Goal: Task Accomplishment & Management: Manage account settings

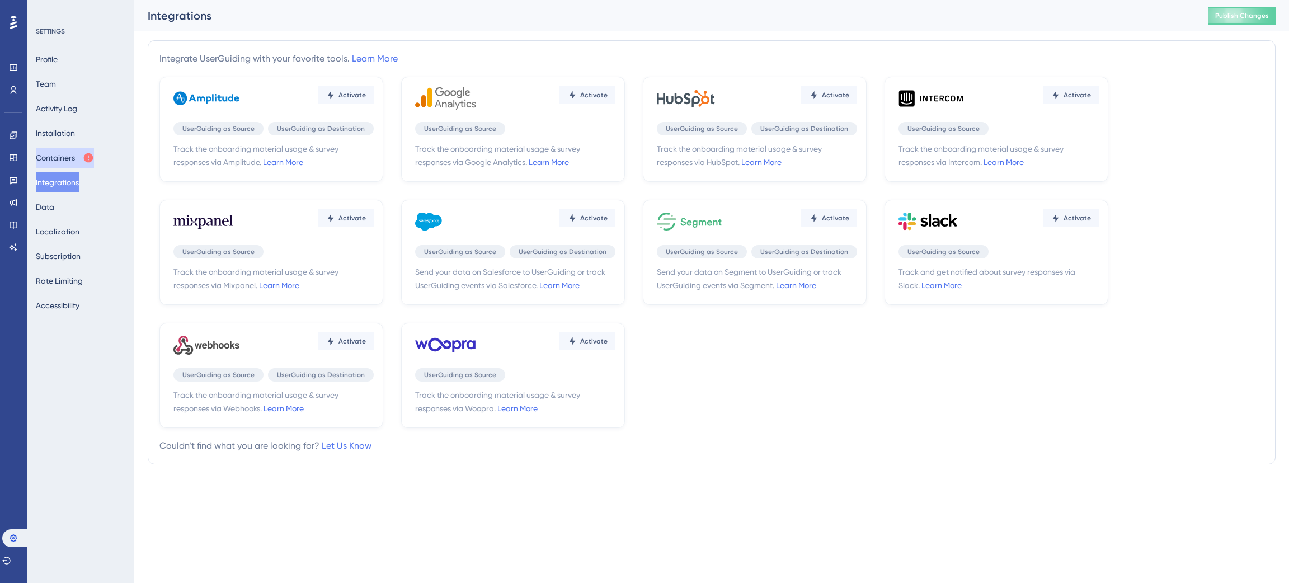
click at [72, 158] on button "Containers" at bounding box center [65, 158] width 58 height 20
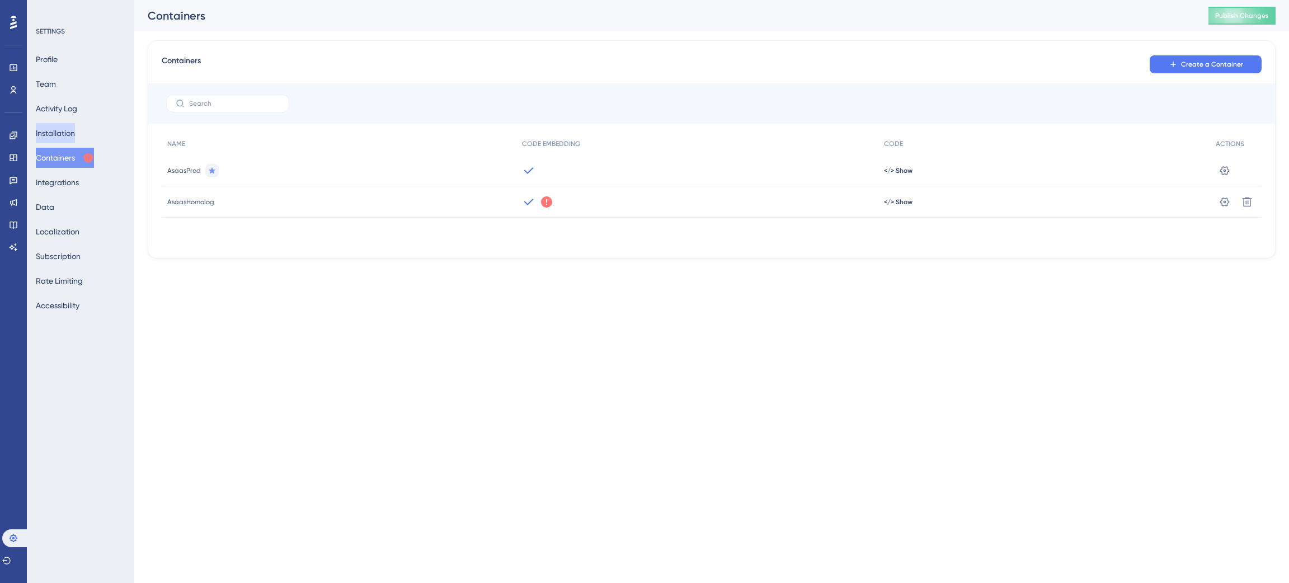
click at [69, 131] on button "Installation" at bounding box center [55, 133] width 39 height 20
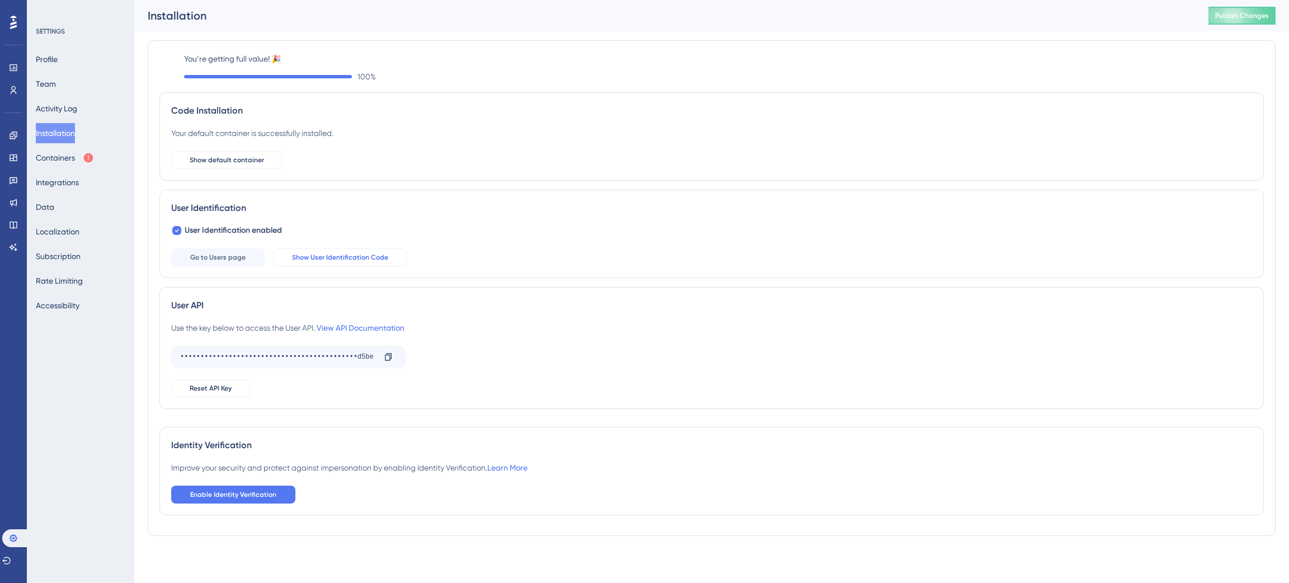
click at [382, 260] on span "Show User Identification Code" at bounding box center [340, 257] width 96 height 9
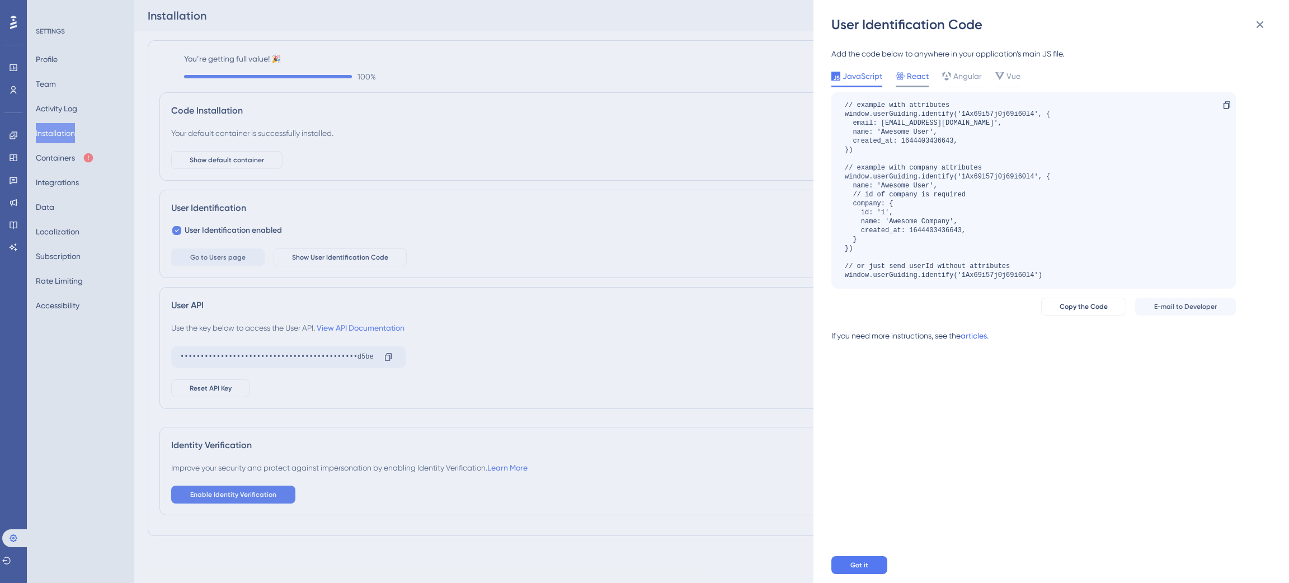
click at [912, 79] on span "React" at bounding box center [918, 75] width 22 height 13
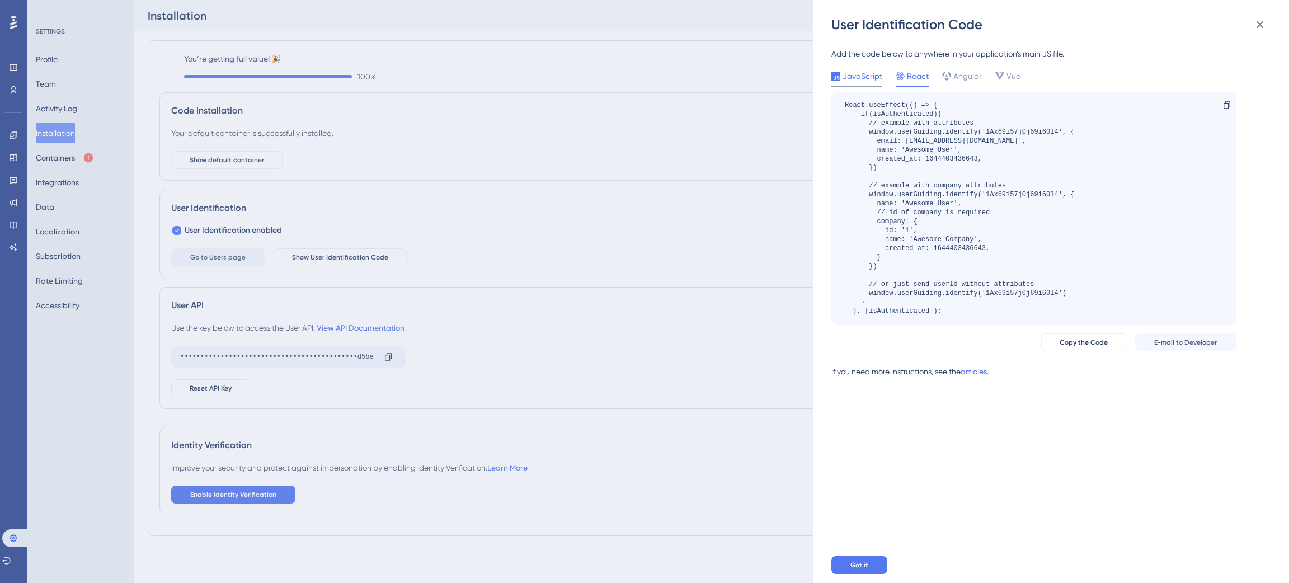
click at [857, 82] on span "JavaScript" at bounding box center [863, 75] width 40 height 13
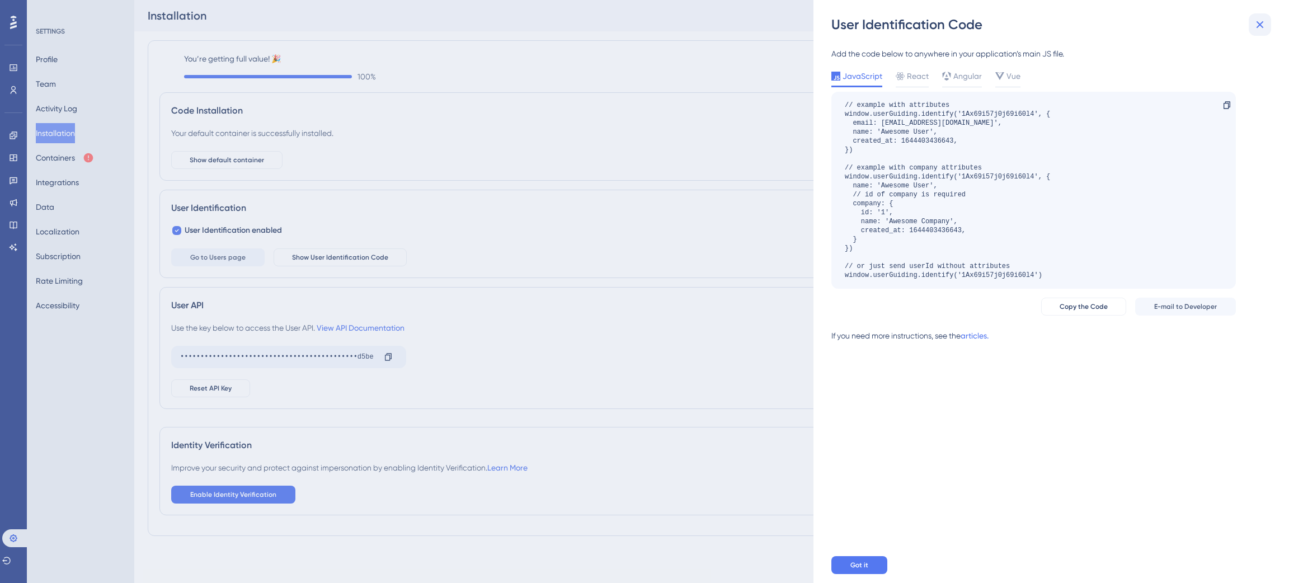
click at [1260, 25] on icon at bounding box center [1260, 24] width 7 height 7
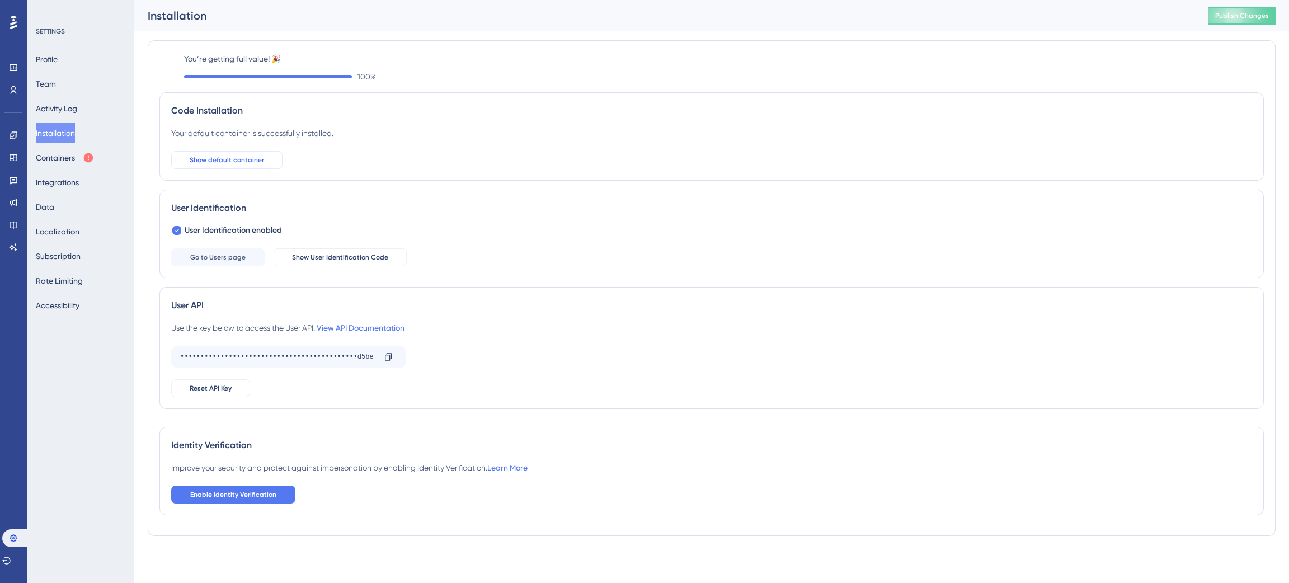
click at [246, 163] on span "Show default container" at bounding box center [227, 160] width 74 height 9
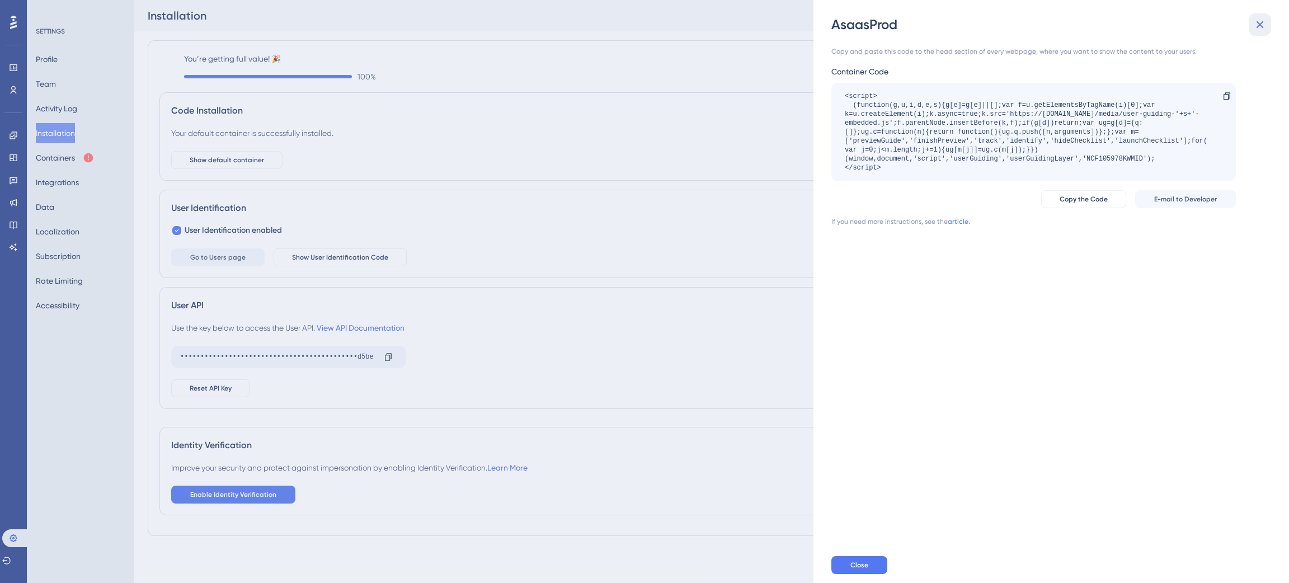
click at [1256, 26] on icon at bounding box center [1260, 24] width 13 height 13
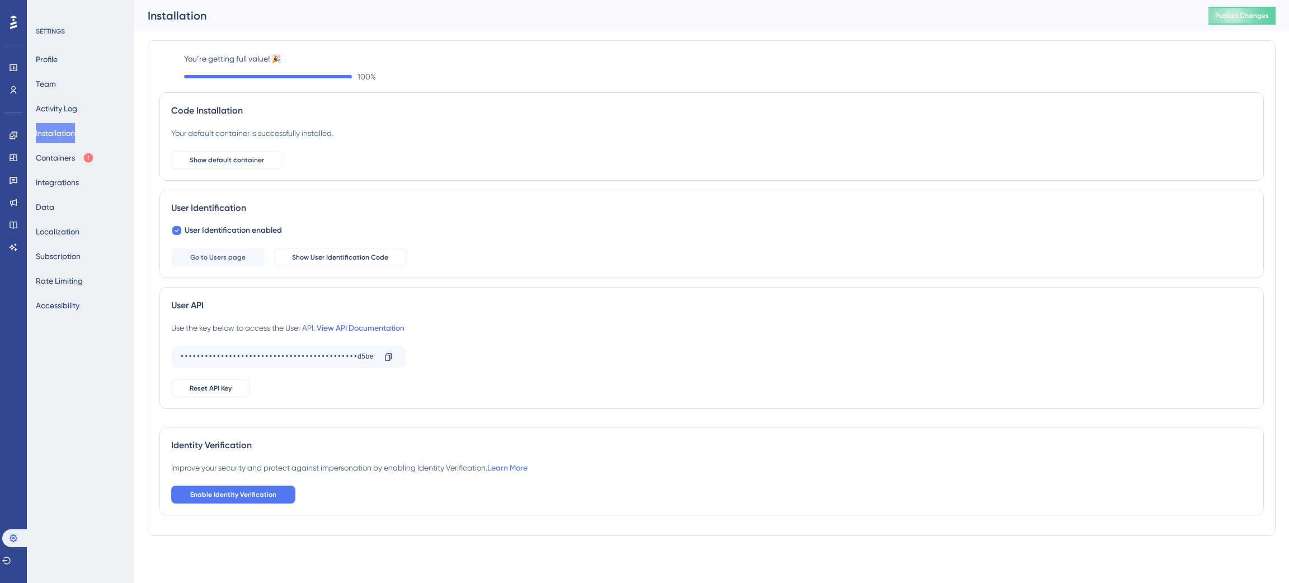
click at [360, 327] on link "View API Documentation" at bounding box center [361, 327] width 88 height 9
click at [17, 88] on icon at bounding box center [13, 90] width 9 height 9
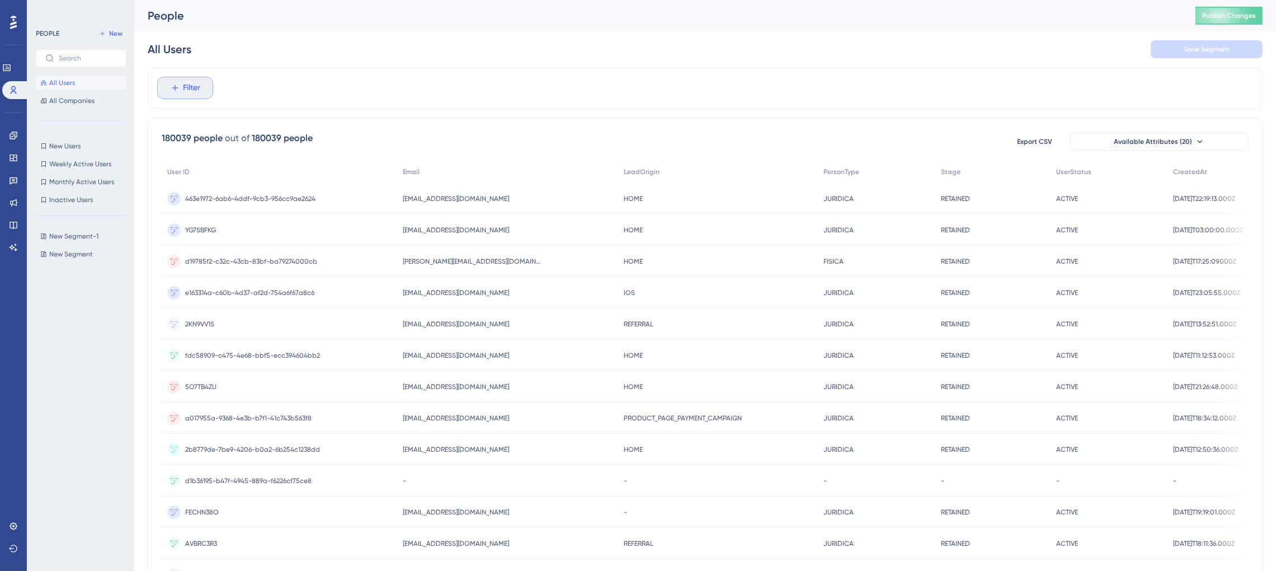
click at [193, 89] on span "Filter" at bounding box center [192, 87] width 17 height 13
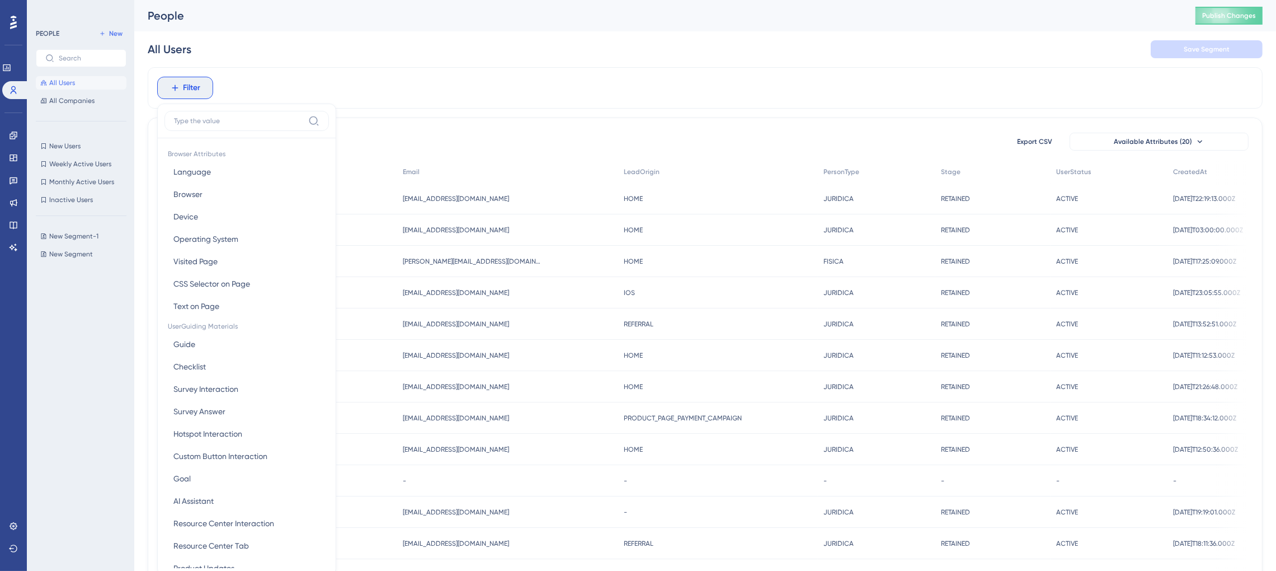
scroll to position [53, 0]
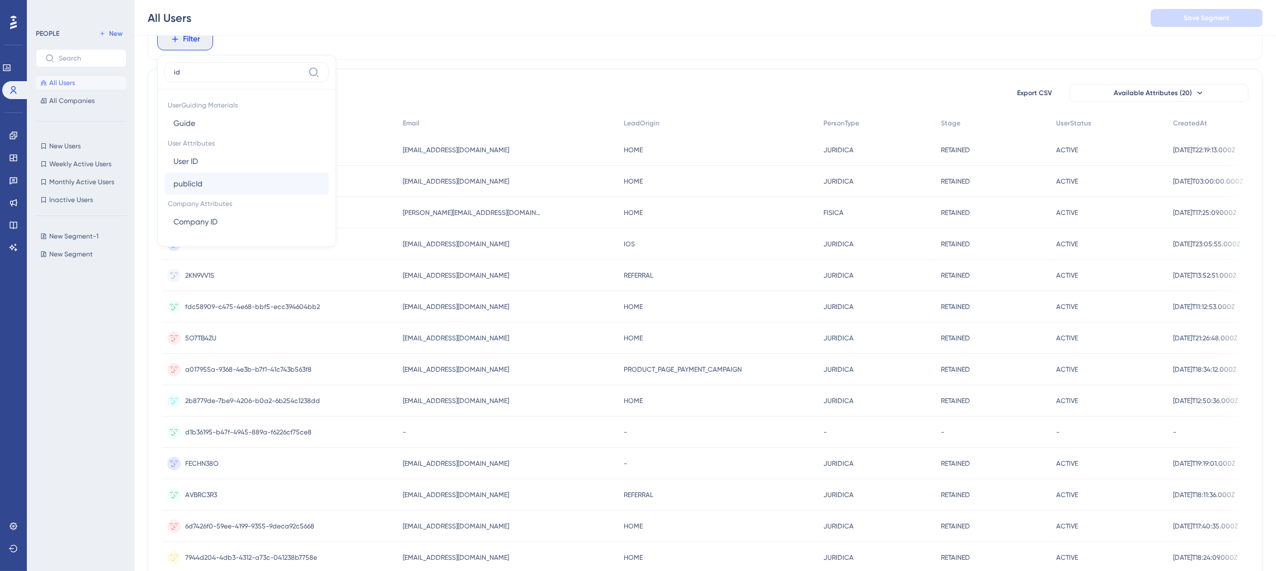
type input "id"
click at [207, 185] on button "publicId publicId" at bounding box center [247, 183] width 165 height 22
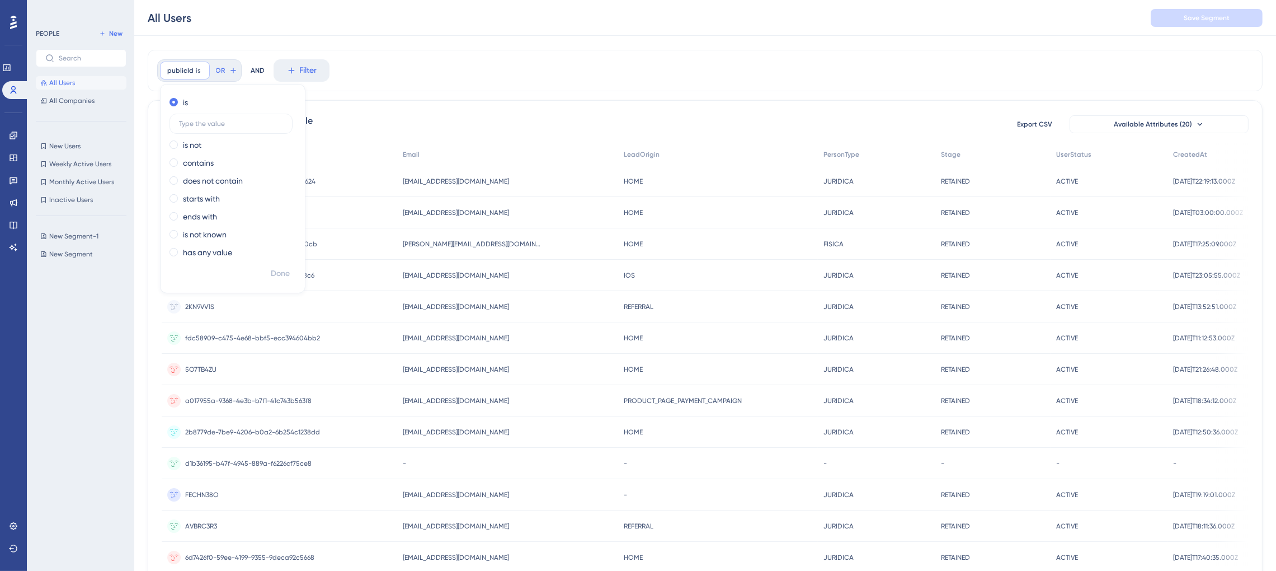
scroll to position [0, 0]
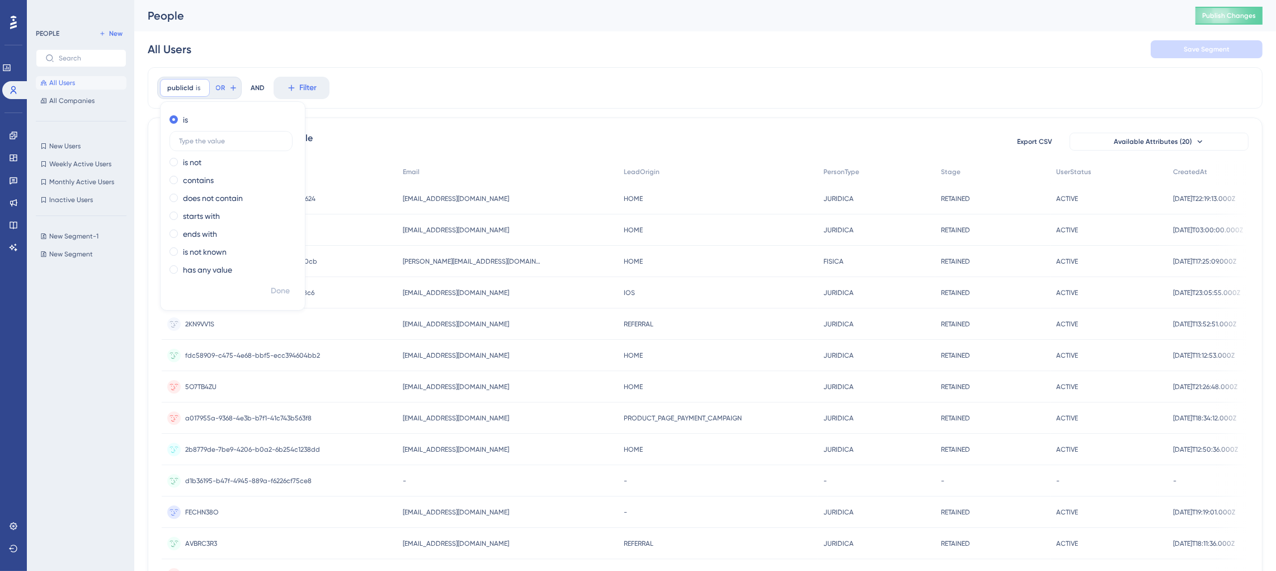
click at [442, 97] on div "publicId is Remove is is not contains does not contain starts with ends with is…" at bounding box center [705, 87] width 1115 height 41
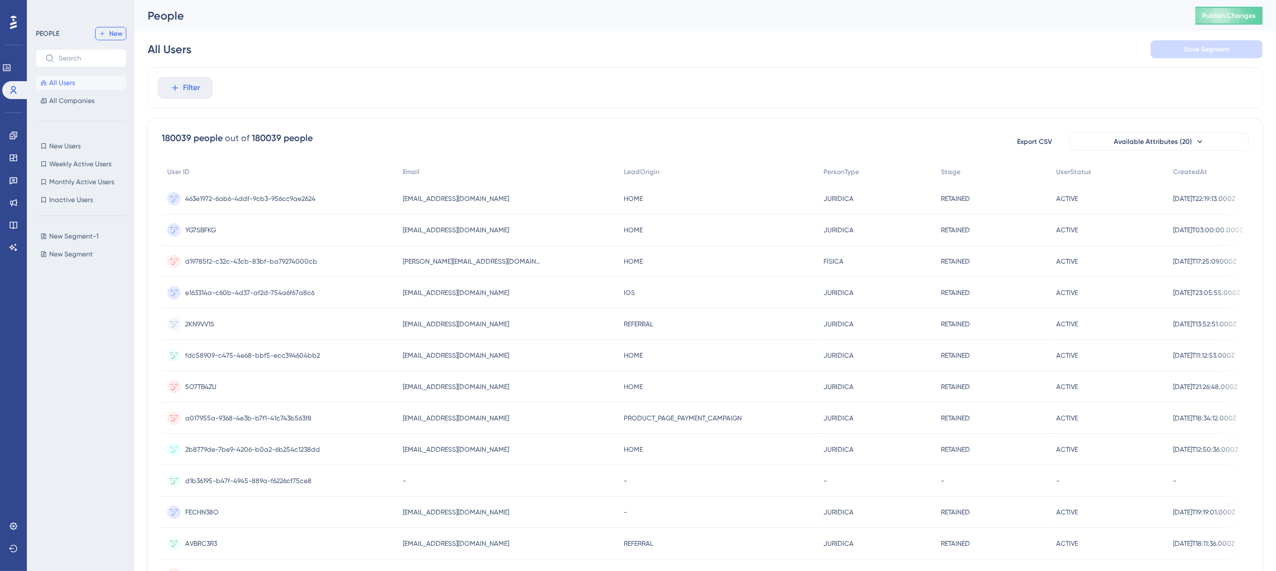
click at [113, 32] on span "New" at bounding box center [115, 33] width 13 height 9
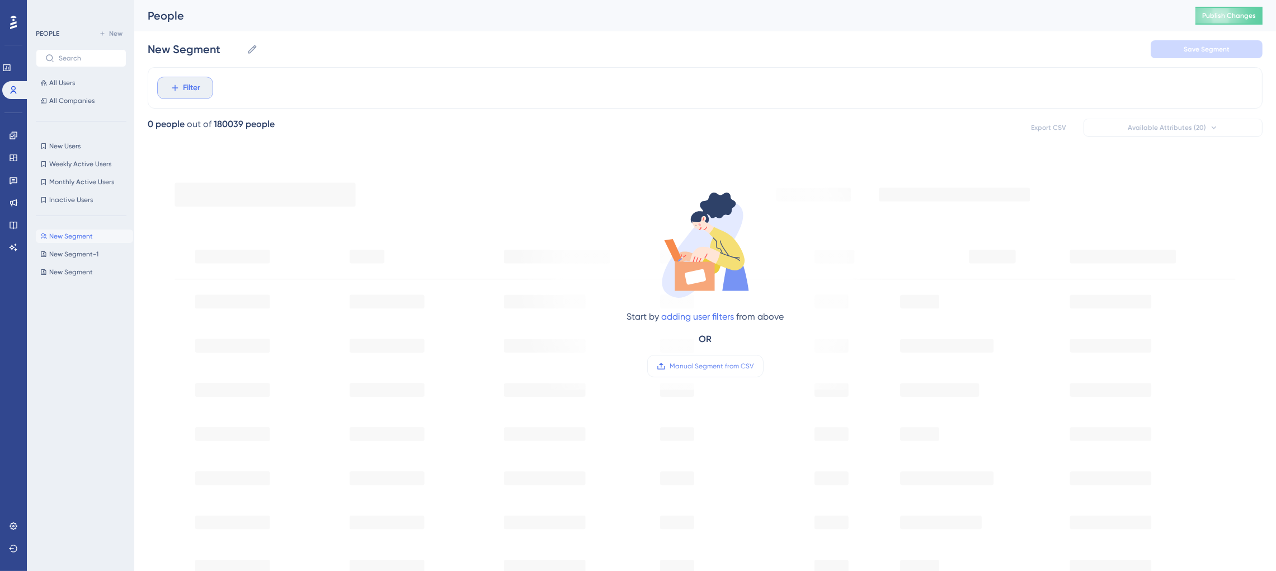
click at [186, 91] on span "Filter" at bounding box center [192, 87] width 17 height 13
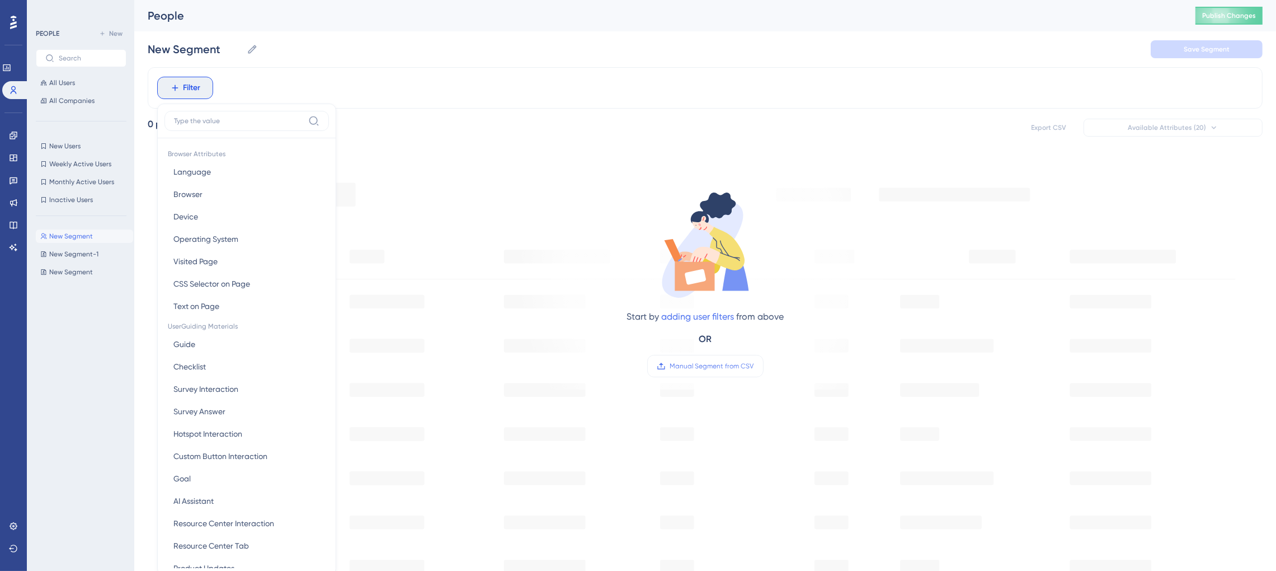
scroll to position [36, 0]
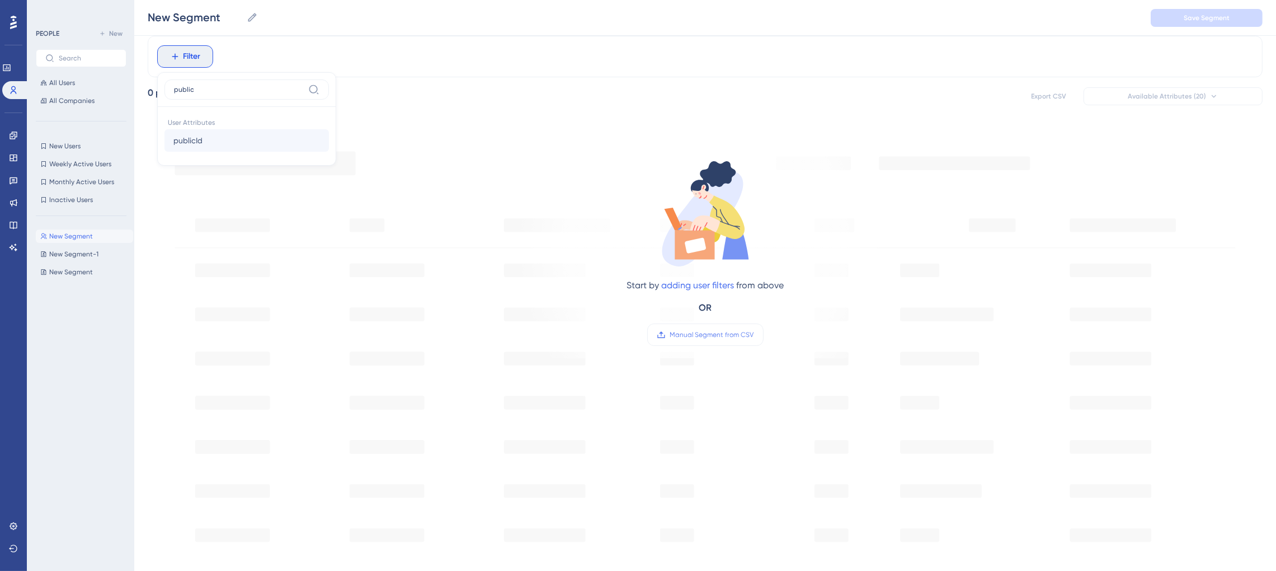
type input "public"
click at [193, 143] on span "publicId" at bounding box center [187, 140] width 29 height 13
click at [721, 339] on label "Manual Segment from CSV" at bounding box center [705, 334] width 116 height 22
click at [754, 335] on input "Manual Segment from CSV" at bounding box center [754, 335] width 0 height 0
click at [706, 287] on link "adding user filters" at bounding box center [697, 285] width 73 height 11
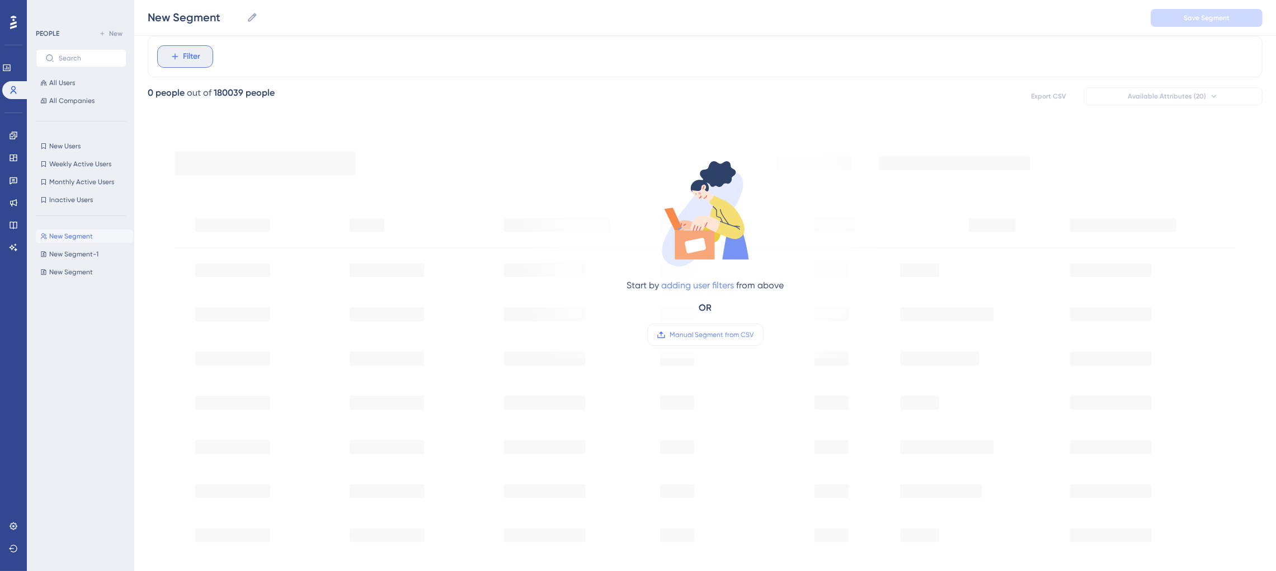
click at [157, 45] on button "Filter" at bounding box center [185, 56] width 56 height 22
click at [73, 144] on span "New Users" at bounding box center [64, 146] width 31 height 9
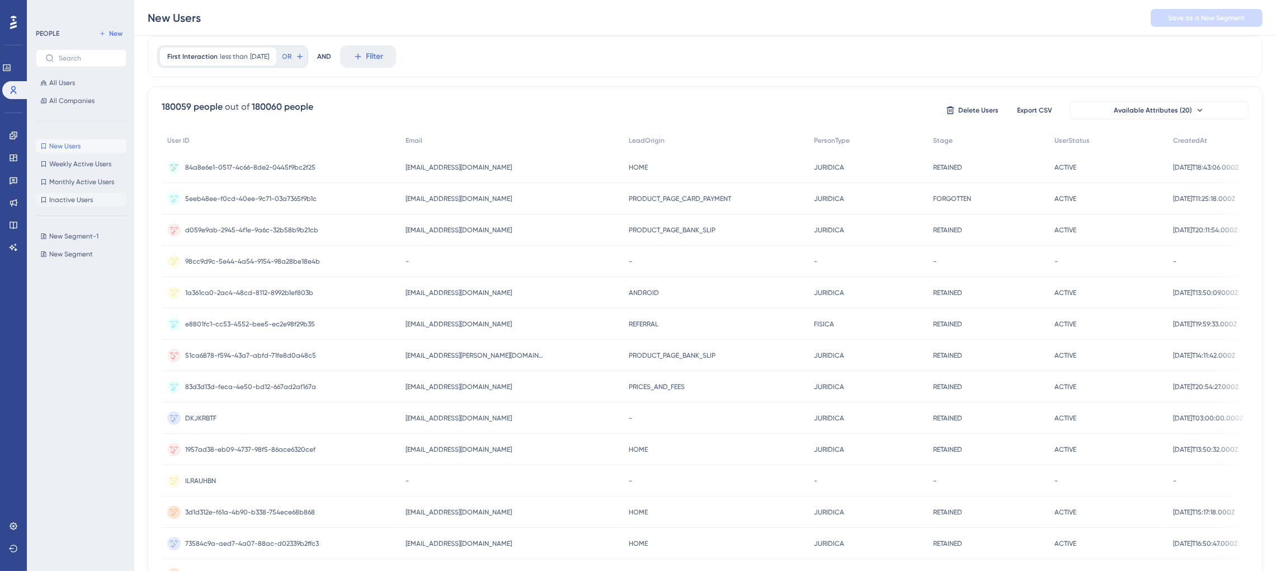
click at [83, 198] on span "Inactive Users" at bounding box center [71, 199] width 44 height 9
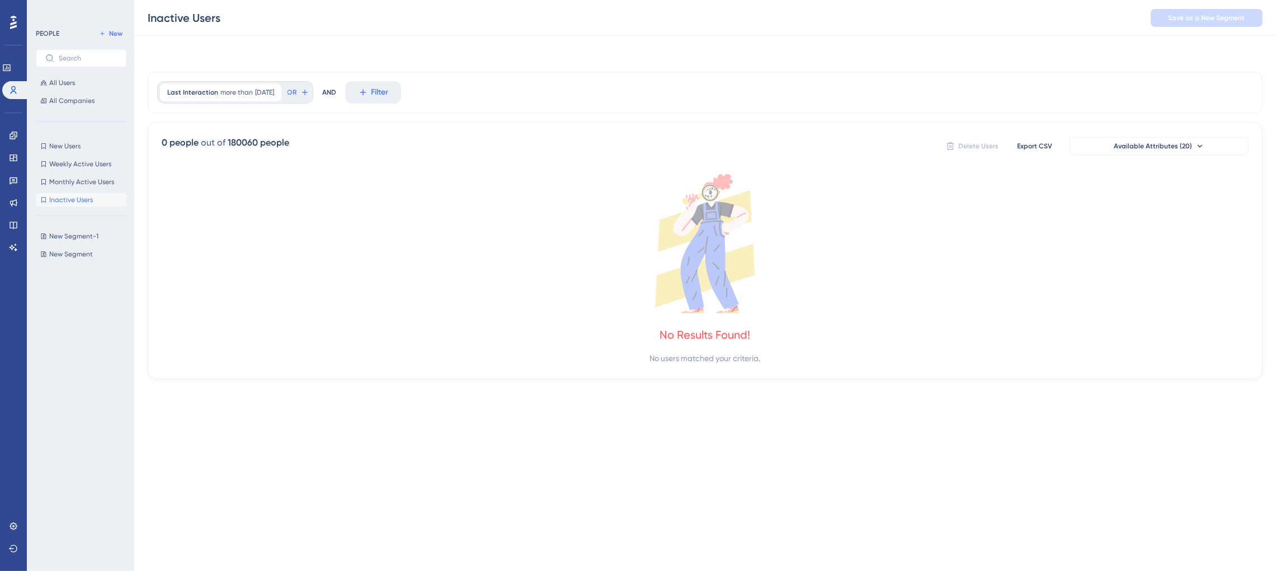
scroll to position [0, 0]
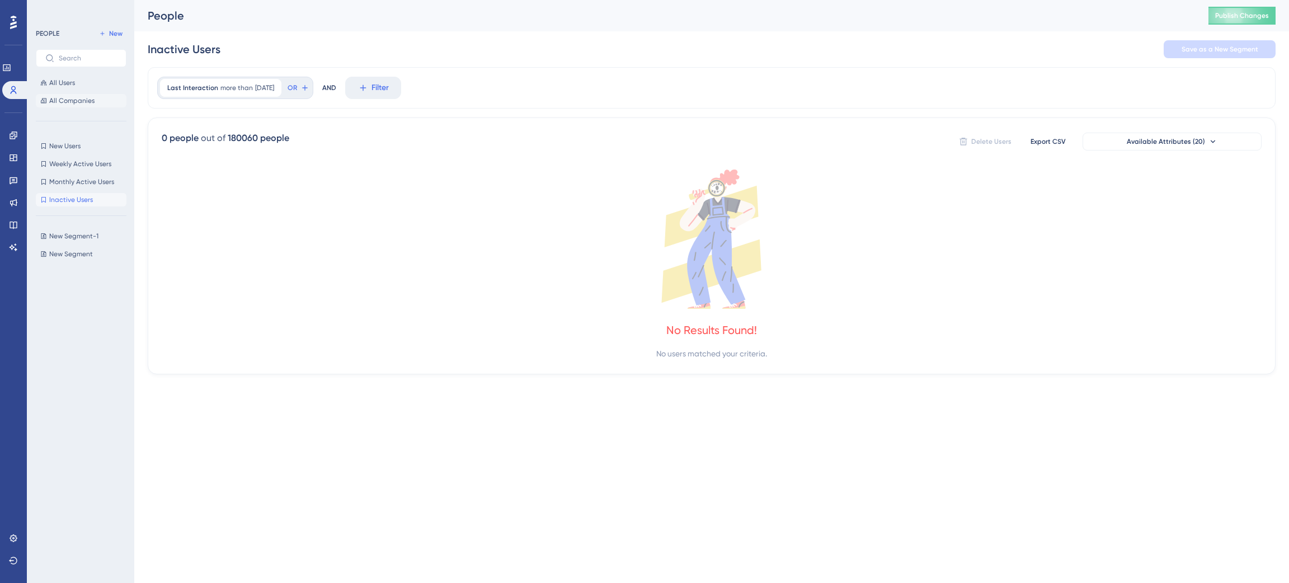
click at [85, 104] on span "All Companies" at bounding box center [71, 100] width 45 height 9
click at [79, 85] on button "All Users" at bounding box center [81, 82] width 91 height 13
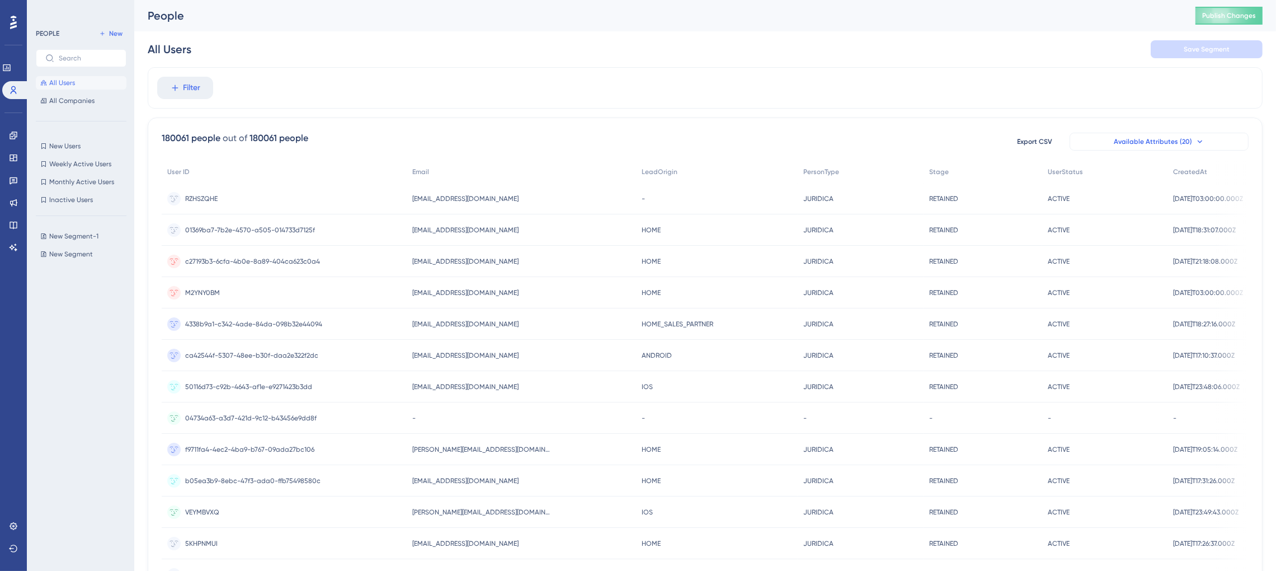
click at [1115, 144] on button "Available Attributes (20)" at bounding box center [1159, 142] width 179 height 18
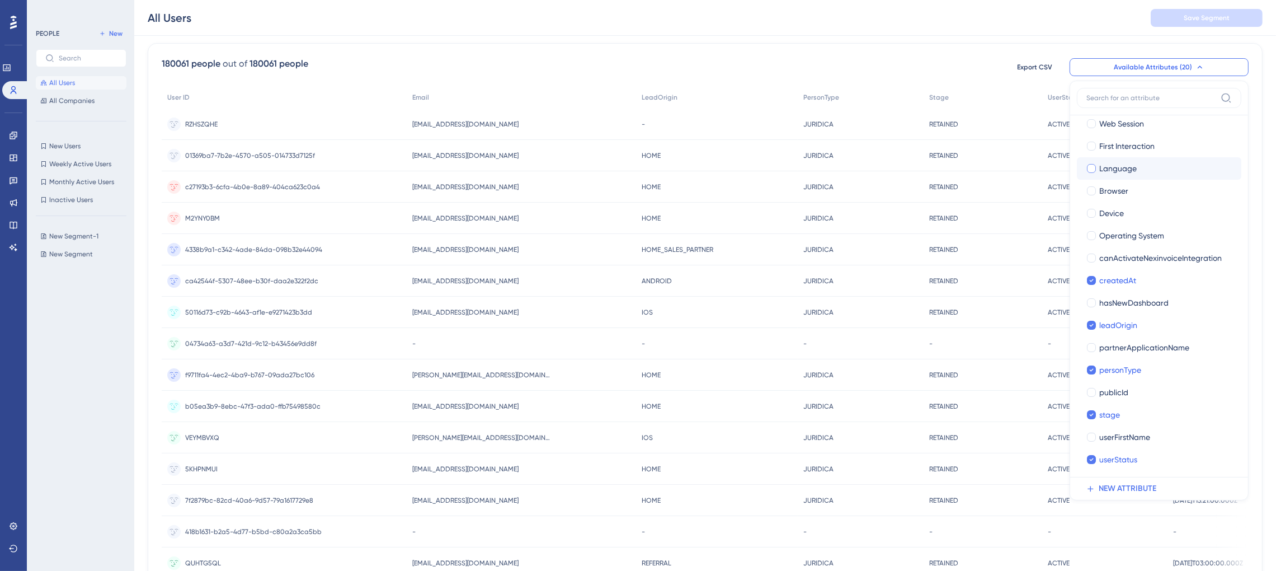
scroll to position [100, 0]
click at [1094, 389] on div at bounding box center [1091, 391] width 9 height 9
checkbox input "true"
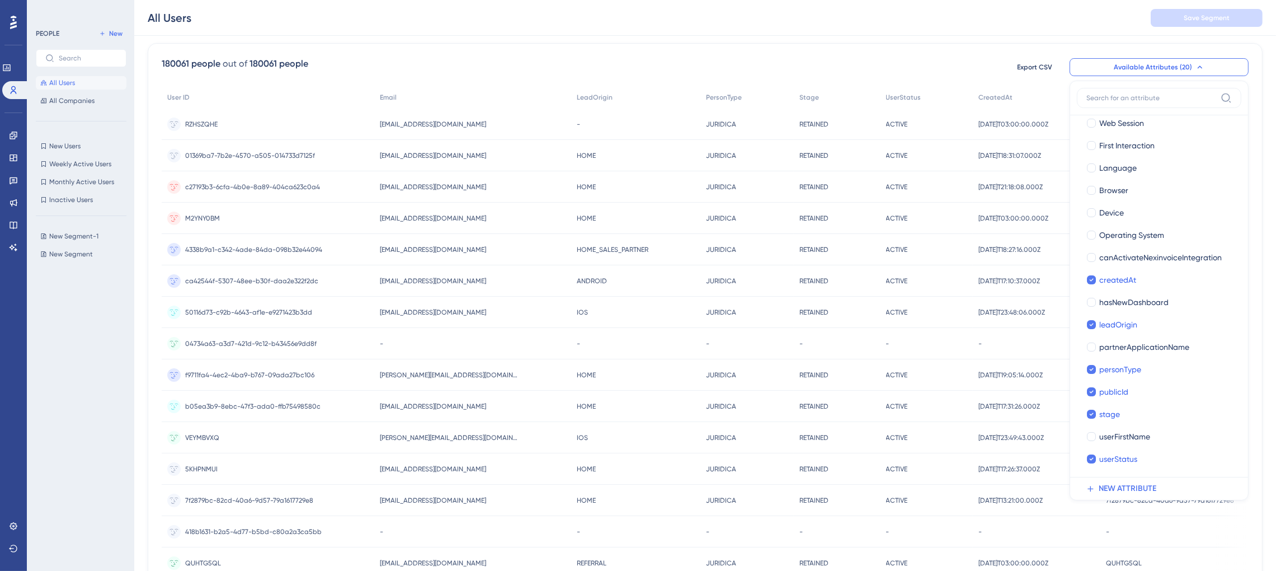
click at [1053, 44] on div "180061 people out of 180061 people Export CSV Available Attributes (20) User ID…" at bounding box center [705, 414] width 1115 height 742
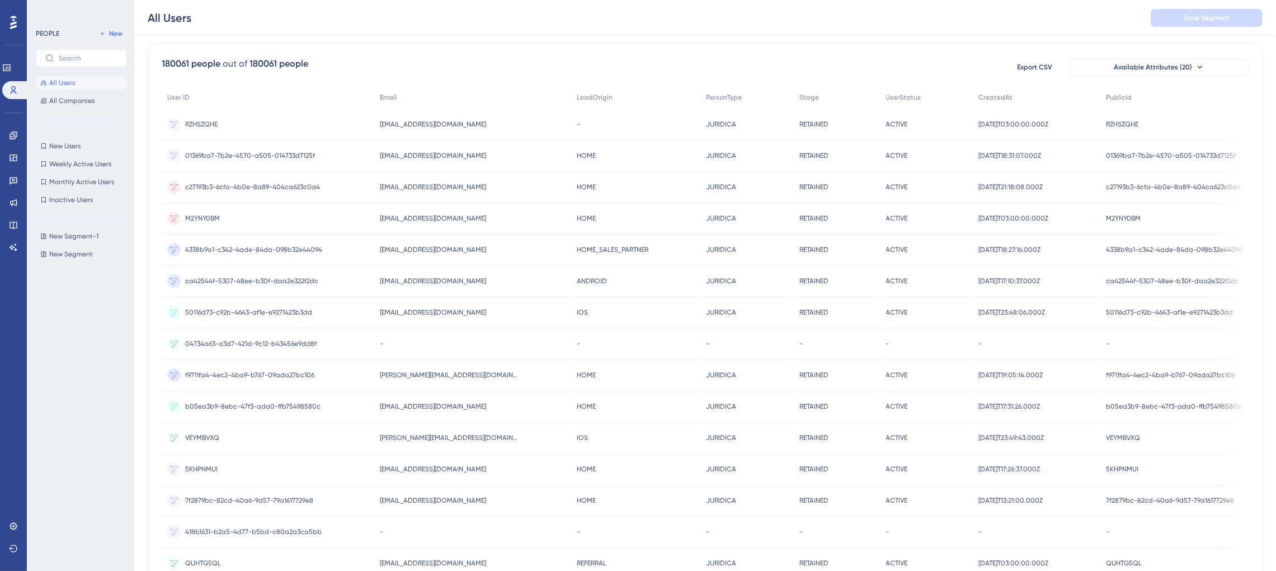
scroll to position [79, 12]
drag, startPoint x: 1117, startPoint y: 97, endPoint x: 762, endPoint y: 107, distance: 355.5
click at [762, 107] on div "User ID Email LeadOrigin PersonType Stage UserStatus CreatedAt PublicId RZHSZQH…" at bounding box center [705, 410] width 1087 height 649
click at [1138, 67] on span "Available Attributes (20)" at bounding box center [1153, 67] width 78 height 9
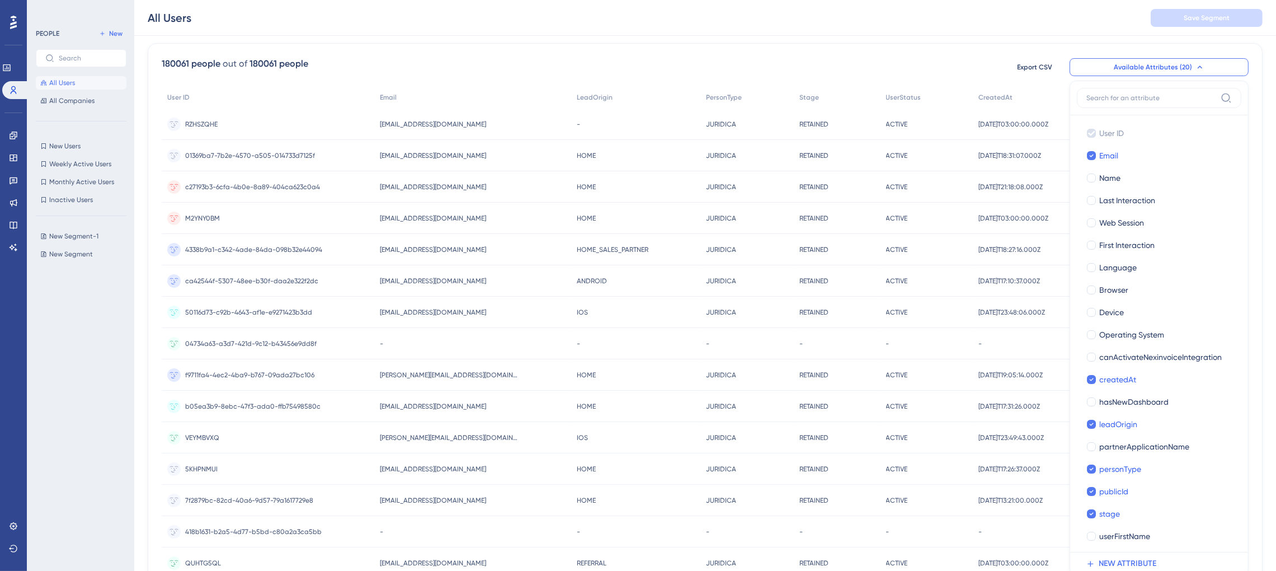
scroll to position [112, 12]
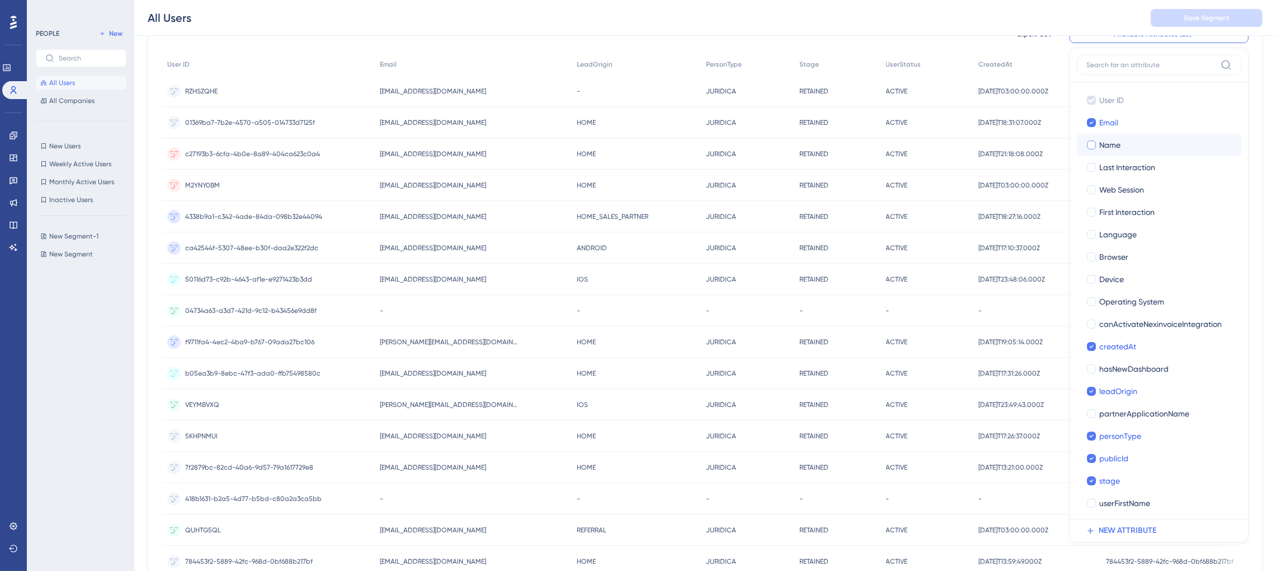
drag, startPoint x: 1115, startPoint y: 458, endPoint x: 1114, endPoint y: 148, distance: 310.0
click at [1114, 148] on div "User ID User ID Email Email Name Name Last Interaction Last Interaction Web Ses…" at bounding box center [1159, 313] width 165 height 448
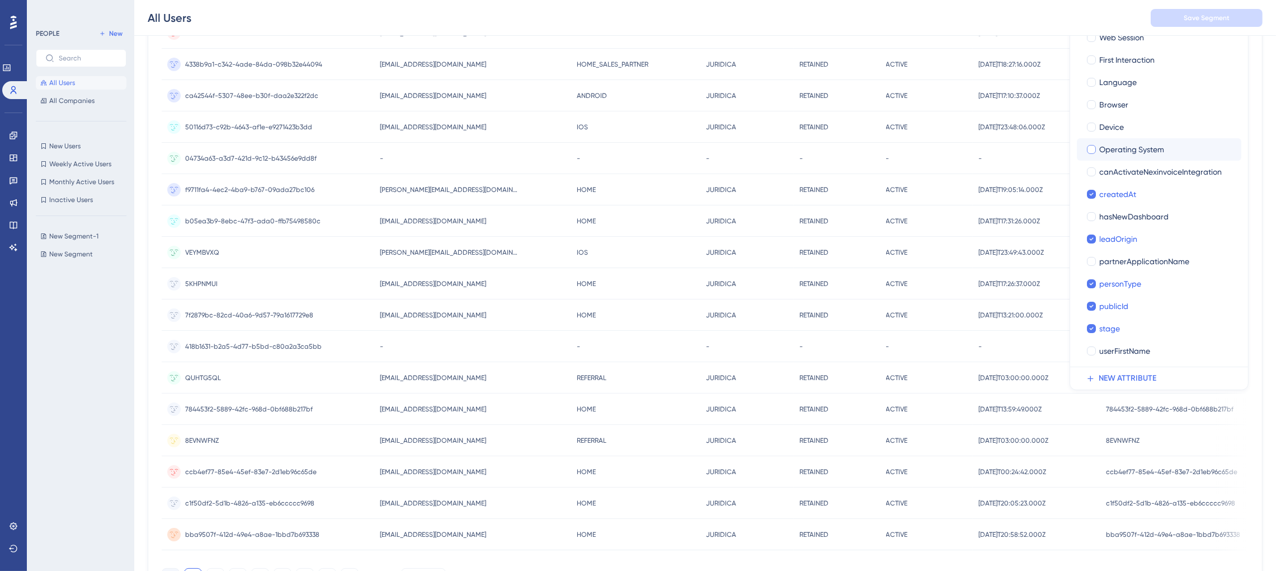
scroll to position [81, 12]
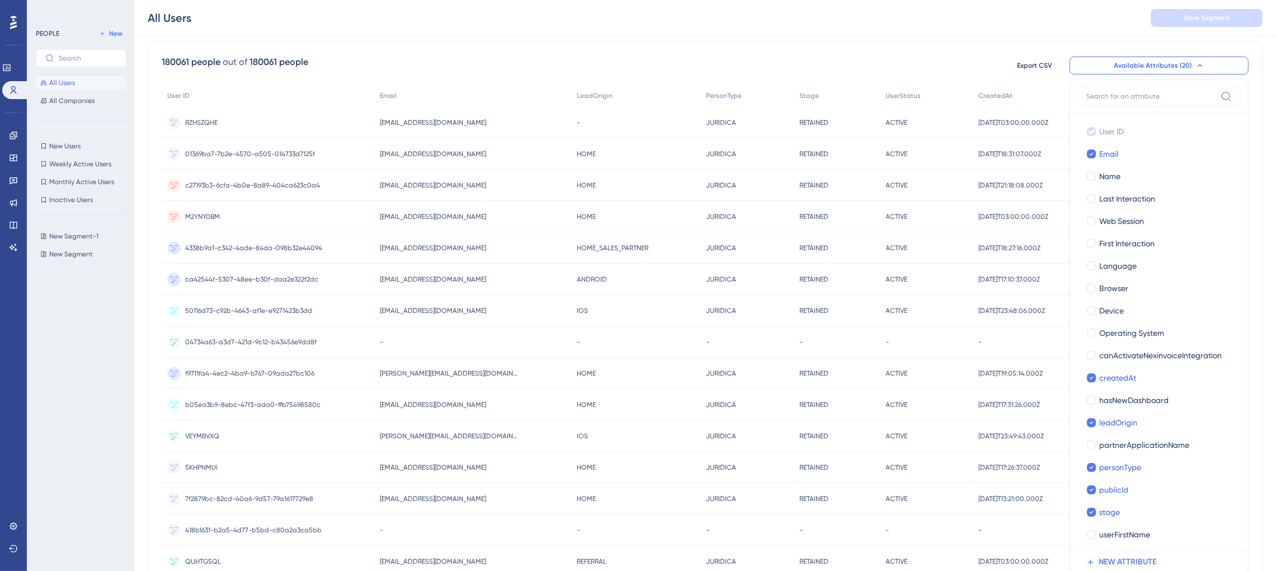
click at [1260, 194] on div "Performance Users Engagement Widgets Feedback Product Updates Knowledge Base AI…" at bounding box center [705, 360] width 1142 height 882
